Goal: Information Seeking & Learning: Learn about a topic

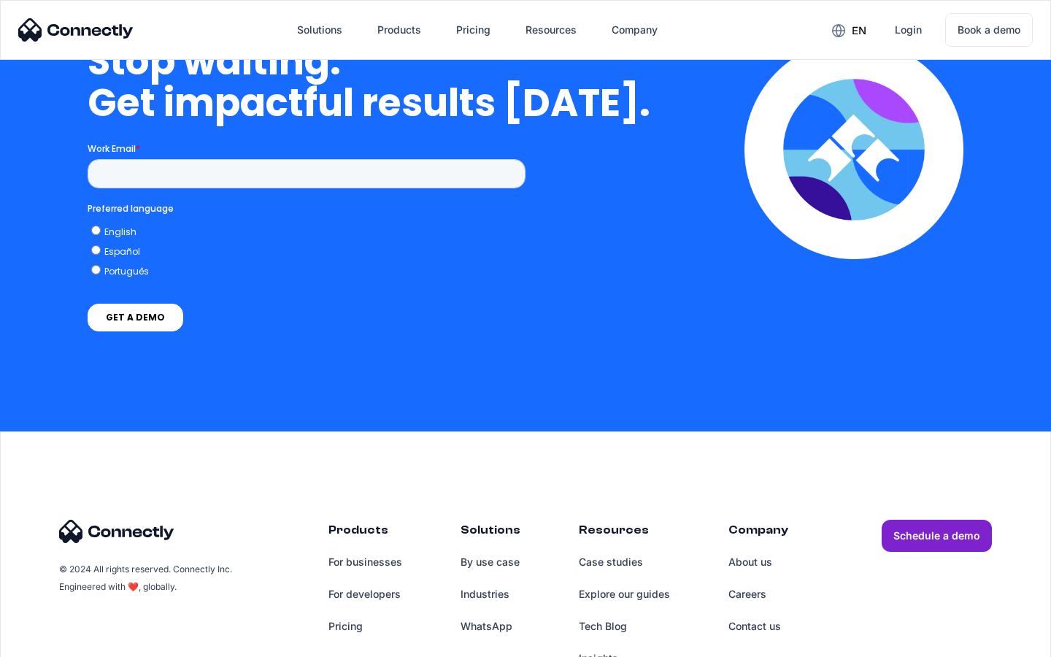
scroll to position [4245, 0]
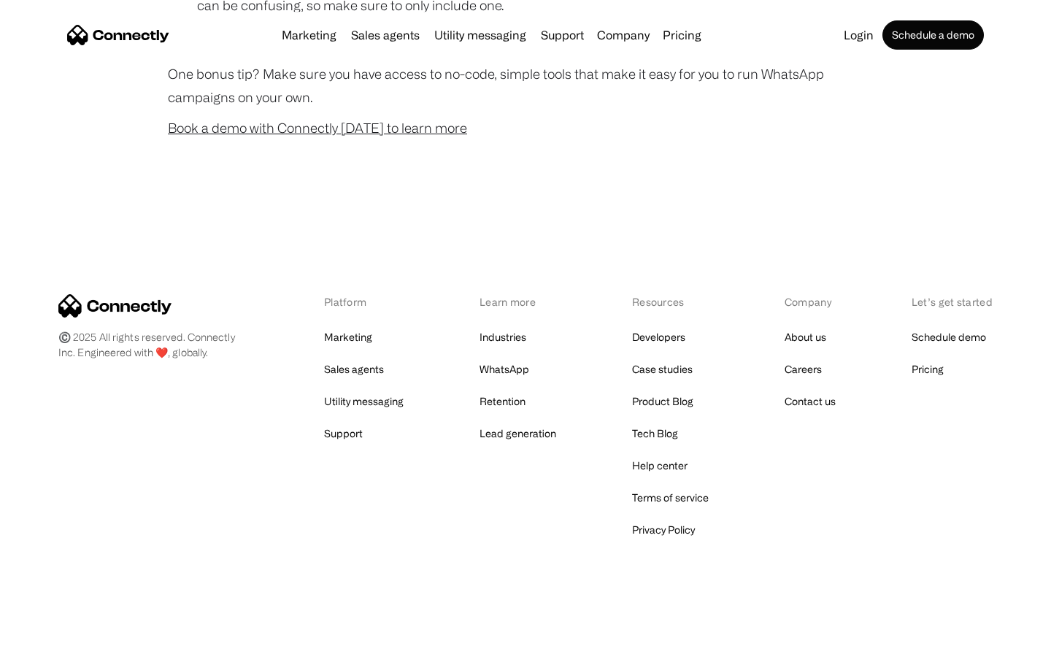
scroll to position [1445, 0]
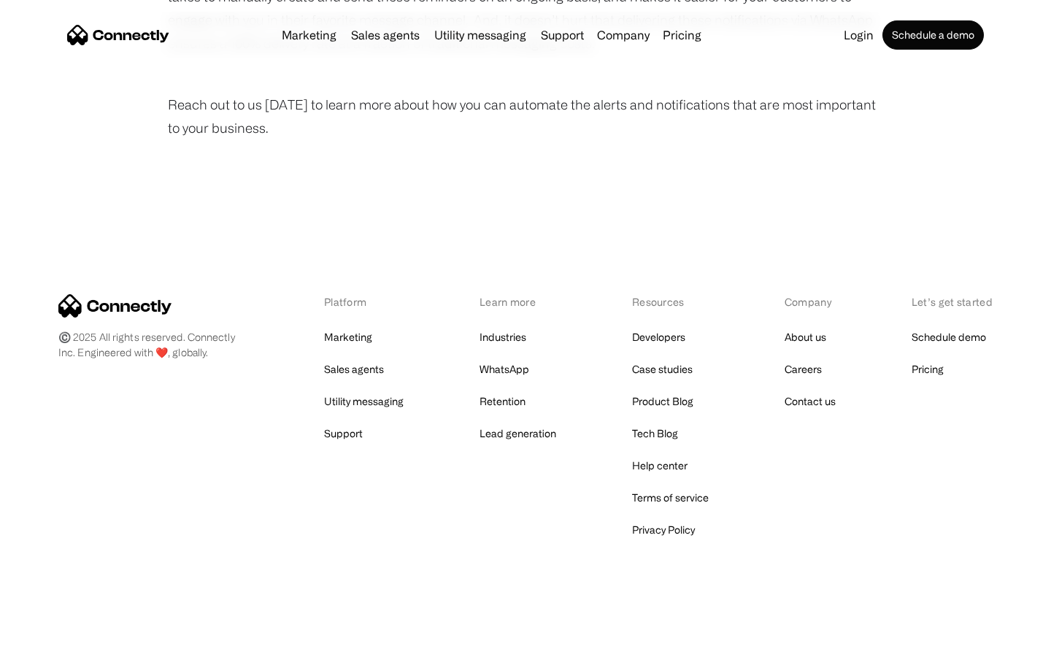
scroll to position [982, 0]
